Goal: Find specific page/section: Find specific page/section

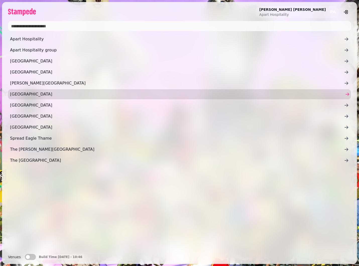
click at [23, 94] on span "[GEOGRAPHIC_DATA]" at bounding box center [176, 94] width 333 height 6
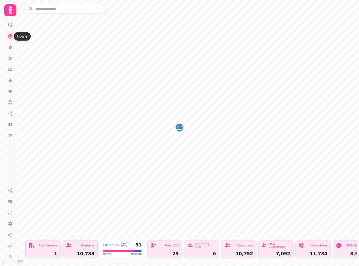
click at [11, 24] on icon at bounding box center [10, 24] width 5 height 5
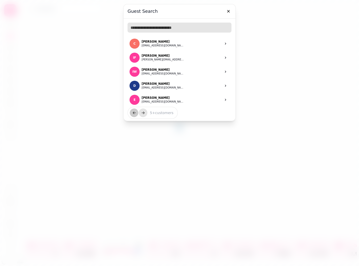
click at [164, 27] on input "text" at bounding box center [179, 28] width 104 height 10
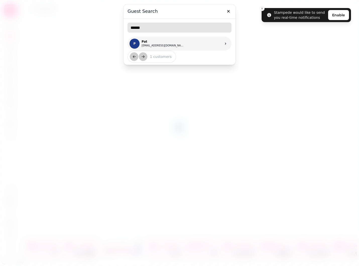
type input "******"
click at [166, 43] on p "Pat" at bounding box center [162, 42] width 43 height 4
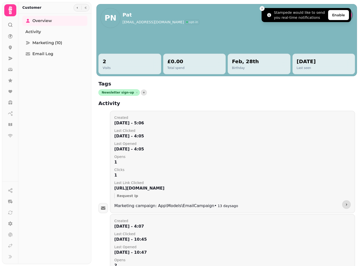
click at [263, 9] on icon "Close toast" at bounding box center [261, 8] width 3 height 3
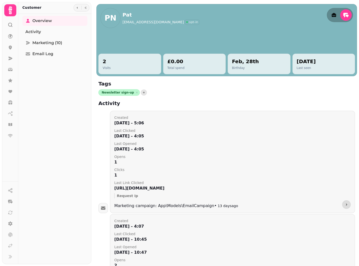
click at [137, 18] on h2 "Pat" at bounding box center [160, 14] width 77 height 7
click at [150, 24] on p "[EMAIL_ADDRESS][DOMAIN_NAME]" at bounding box center [152, 22] width 61 height 5
click at [189, 22] on p "opt-in" at bounding box center [193, 22] width 9 height 4
click at [189, 23] on p "opt-in" at bounding box center [193, 22] width 9 height 4
click at [153, 23] on p "[EMAIL_ADDRESS][DOMAIN_NAME]" at bounding box center [152, 22] width 61 height 5
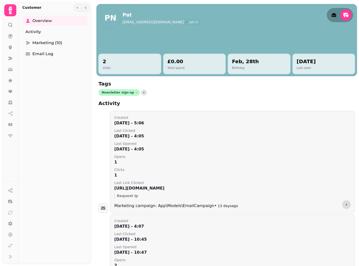
click at [129, 20] on p "[EMAIL_ADDRESS][DOMAIN_NAME]" at bounding box center [152, 22] width 61 height 5
click at [163, 41] on div at bounding box center [226, 40] width 260 height 72
click at [121, 37] on div at bounding box center [226, 40] width 260 height 72
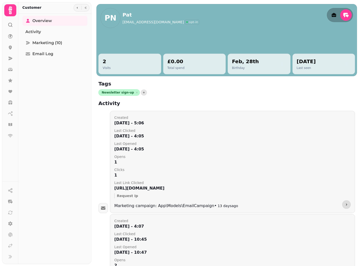
click at [111, 22] on span "PN" at bounding box center [110, 18] width 12 height 8
click at [241, 95] on div "Newsletter sign-up Remove" at bounding box center [226, 92] width 256 height 7
click at [166, 23] on p "[EMAIL_ADDRESS][DOMAIN_NAME]" at bounding box center [152, 22] width 61 height 5
click at [212, 37] on div at bounding box center [226, 40] width 260 height 72
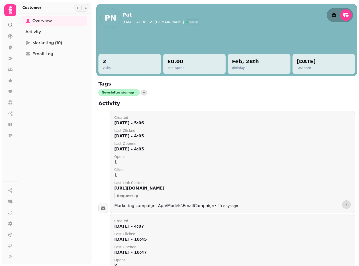
click at [10, 25] on icon at bounding box center [10, 24] width 5 height 5
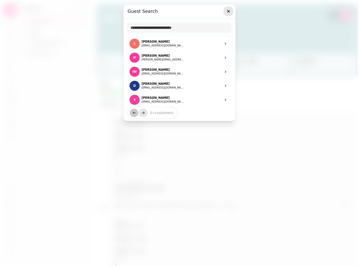
click at [228, 12] on icon "button" at bounding box center [228, 11] width 3 height 3
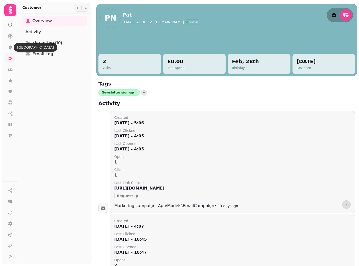
click at [10, 56] on link at bounding box center [10, 58] width 10 height 10
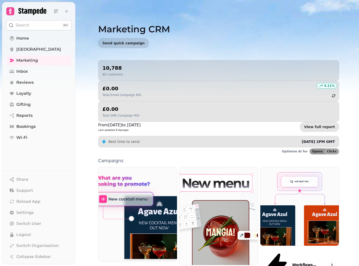
click at [26, 28] on p "Search" at bounding box center [23, 25] width 14 height 6
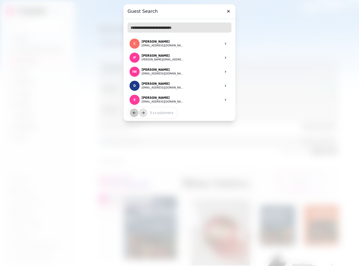
click at [143, 29] on input "text" at bounding box center [179, 28] width 104 height 10
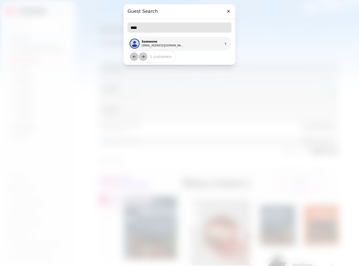
type input "****"
click at [149, 40] on p "Someone" at bounding box center [162, 42] width 43 height 4
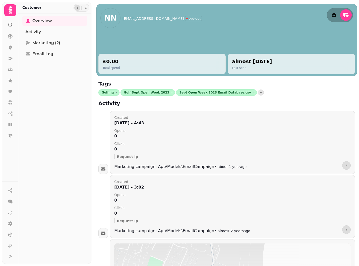
click at [77, 8] on icon "button" at bounding box center [77, 8] width 1 height 2
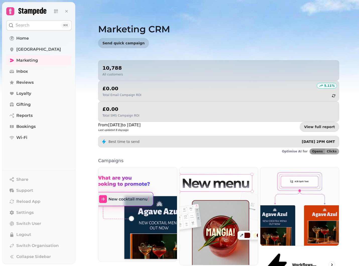
click at [32, 29] on button "Search ⌘K" at bounding box center [38, 25] width 65 height 10
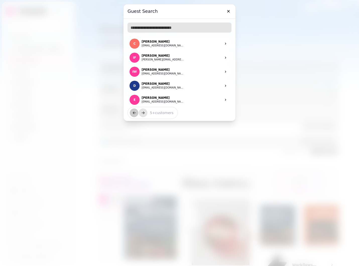
click at [130, 26] on input "text" at bounding box center [179, 28] width 104 height 10
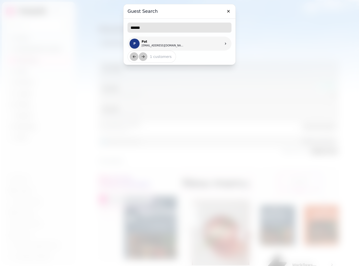
type input "******"
click at [153, 40] on p "Pat" at bounding box center [162, 42] width 43 height 4
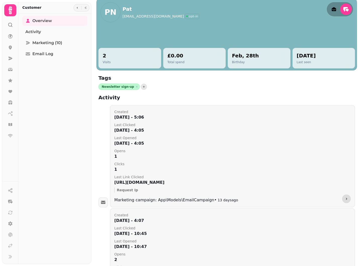
scroll to position [6, 0]
